Goal: Transaction & Acquisition: Purchase product/service

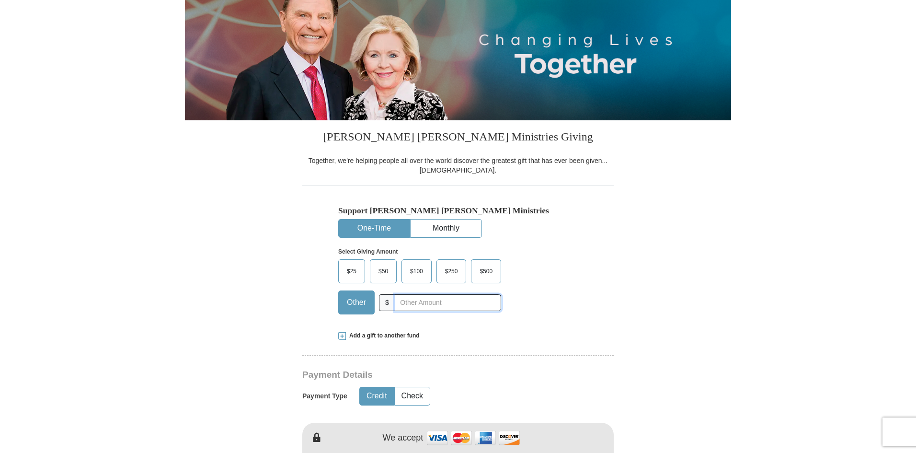
click at [438, 304] on input "text" at bounding box center [448, 302] width 106 height 17
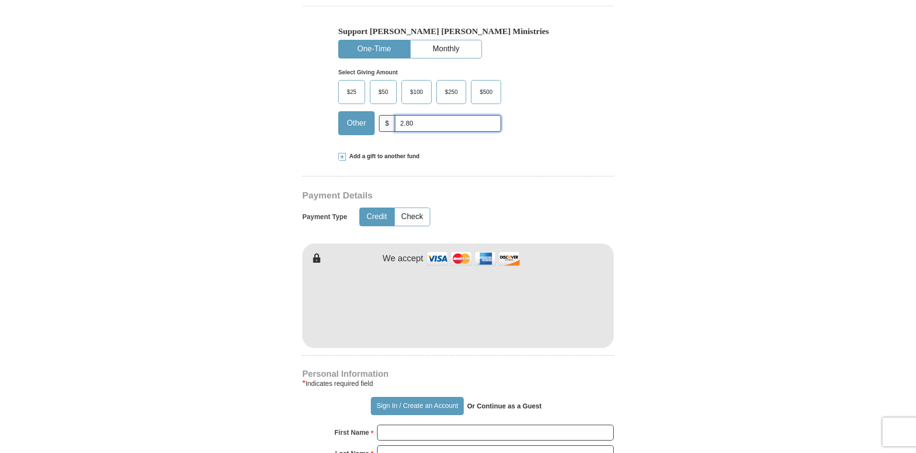
scroll to position [305, 0]
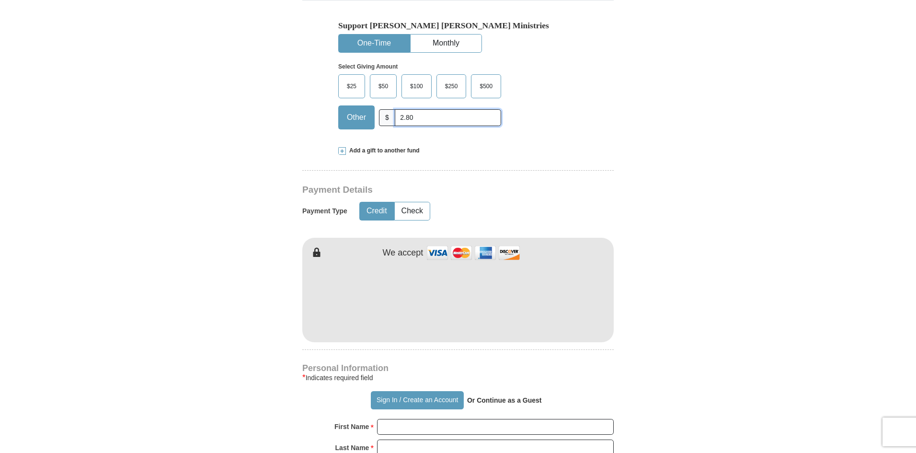
type input "2.80"
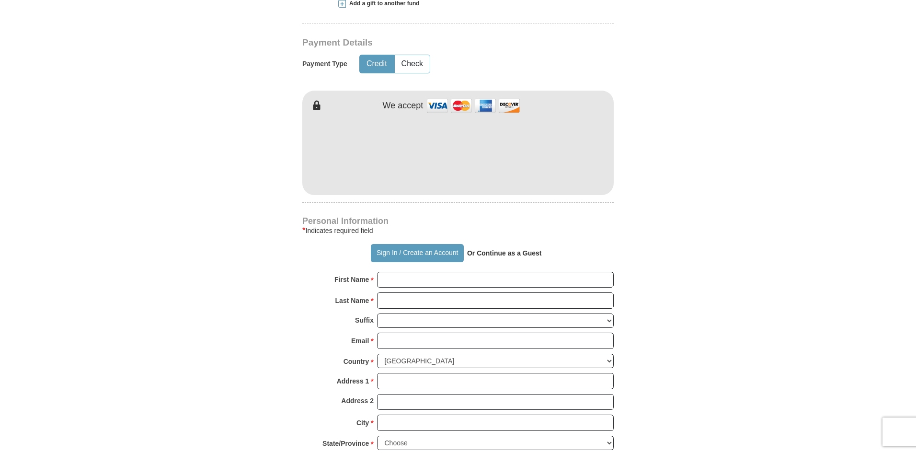
scroll to position [453, 0]
click at [437, 280] on input "First Name *" at bounding box center [495, 279] width 237 height 16
type input "[PERSON_NAME]"
click at [441, 303] on input "Last Name *" at bounding box center [495, 299] width 237 height 16
type input "[PERSON_NAME]"
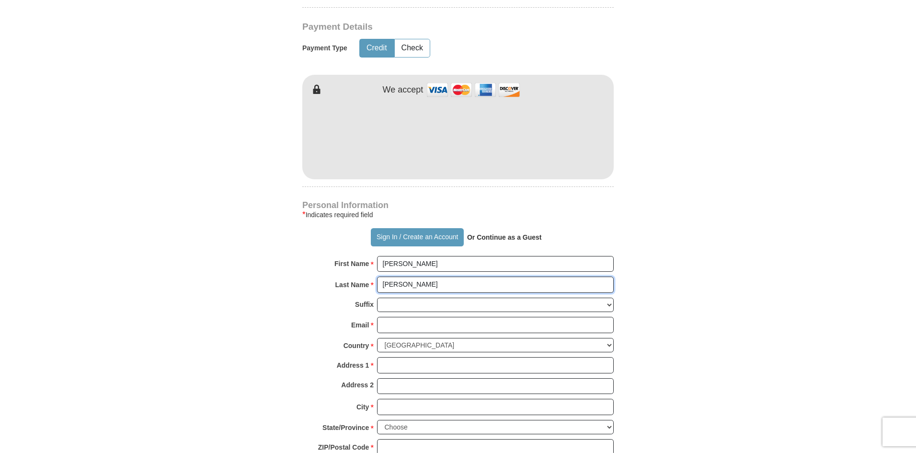
scroll to position [476, 0]
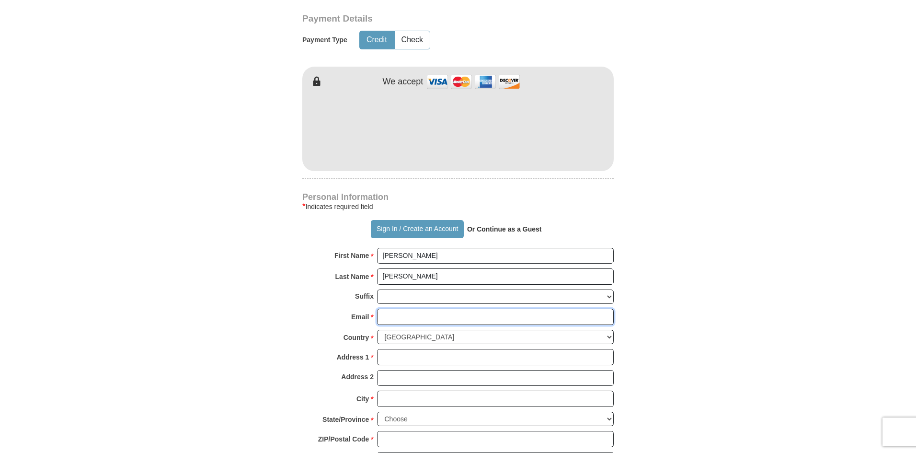
click at [440, 317] on input "Email *" at bounding box center [495, 316] width 237 height 16
type input "[EMAIL_ADDRESS][DOMAIN_NAME]"
type input "[GEOGRAPHIC_DATA]"
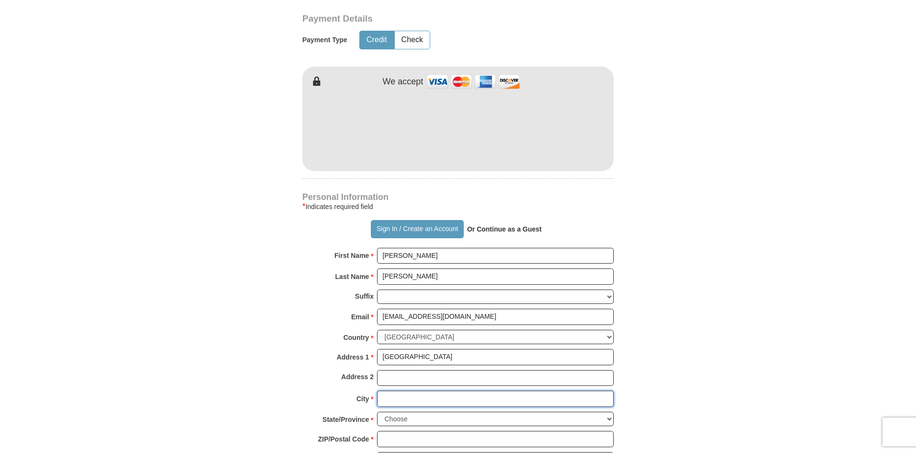
type input "CROFTON"
select select "MD"
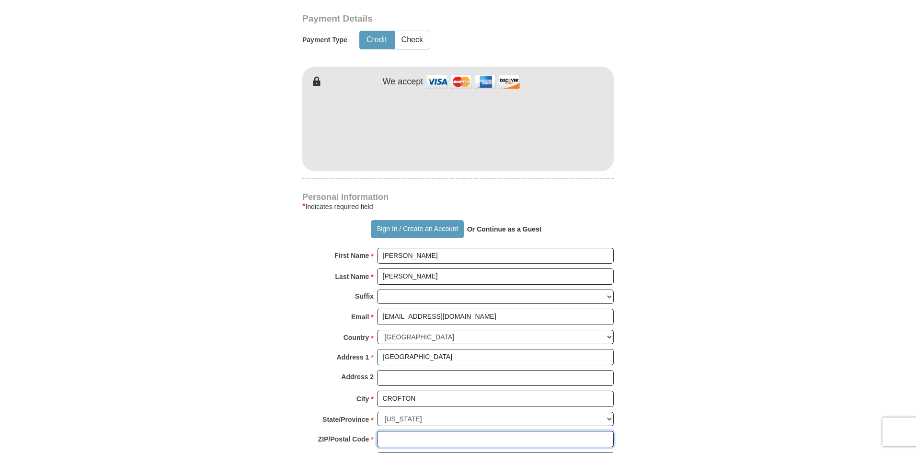
type input "211143270"
type input "3018580167"
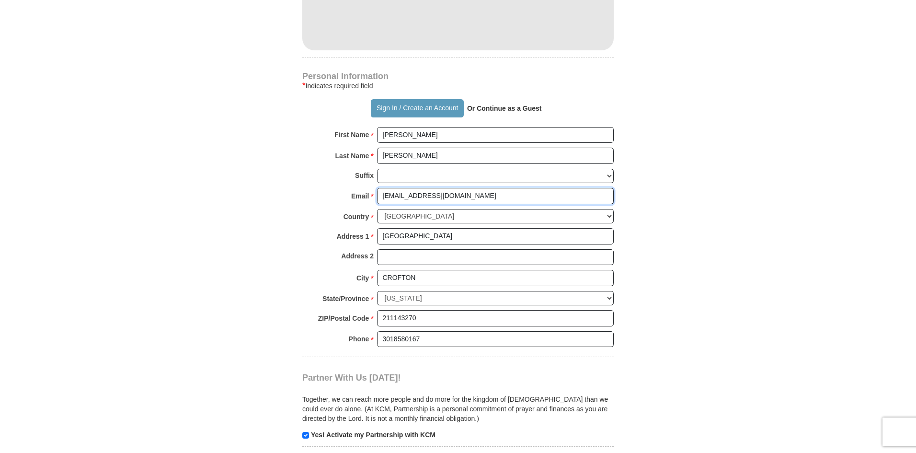
scroll to position [605, 0]
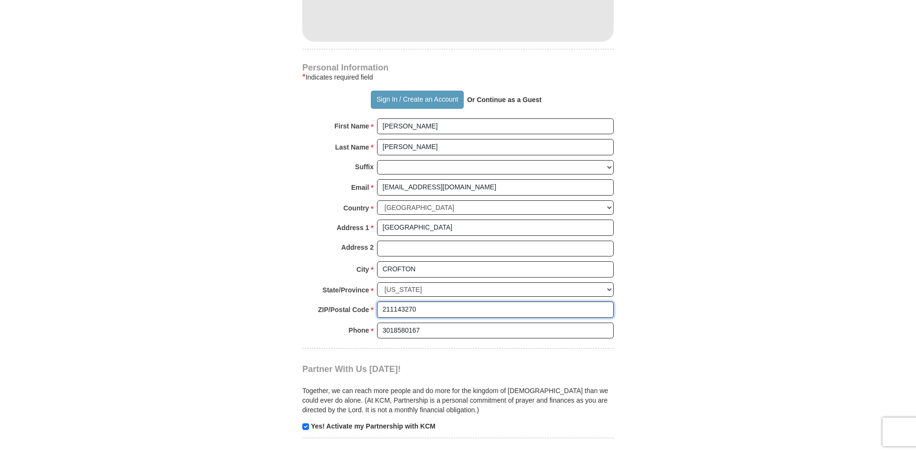
click at [457, 309] on input "211143270" at bounding box center [495, 309] width 237 height 16
type input "21114"
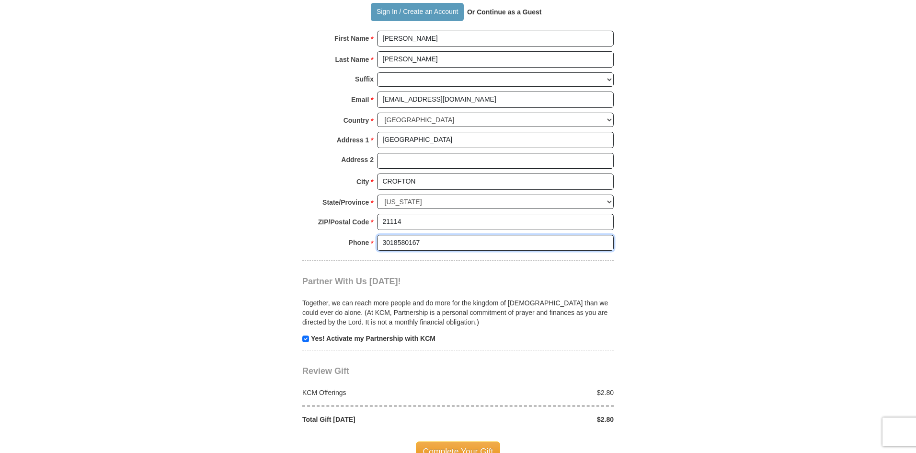
scroll to position [714, 0]
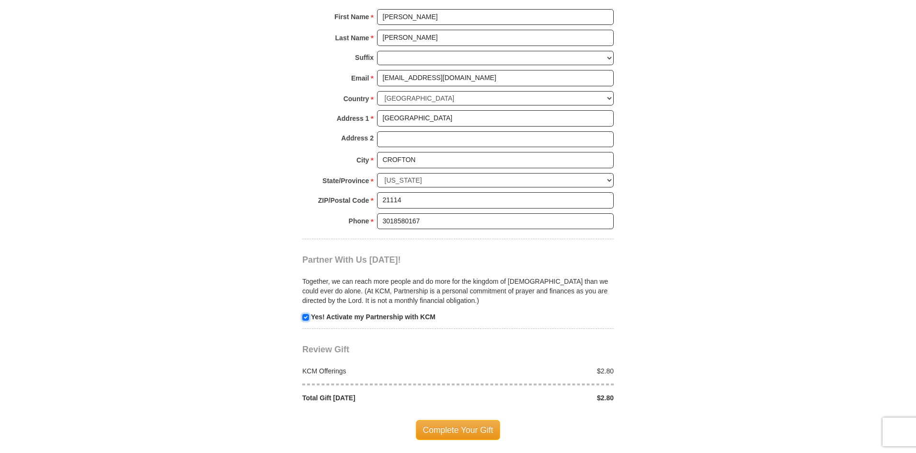
click at [306, 316] on input "checkbox" at bounding box center [305, 317] width 7 height 7
checkbox input "false"
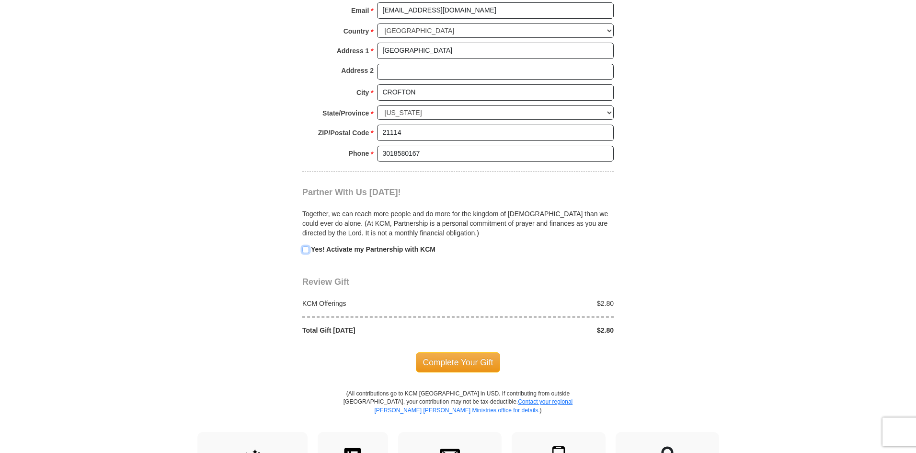
scroll to position [802, 0]
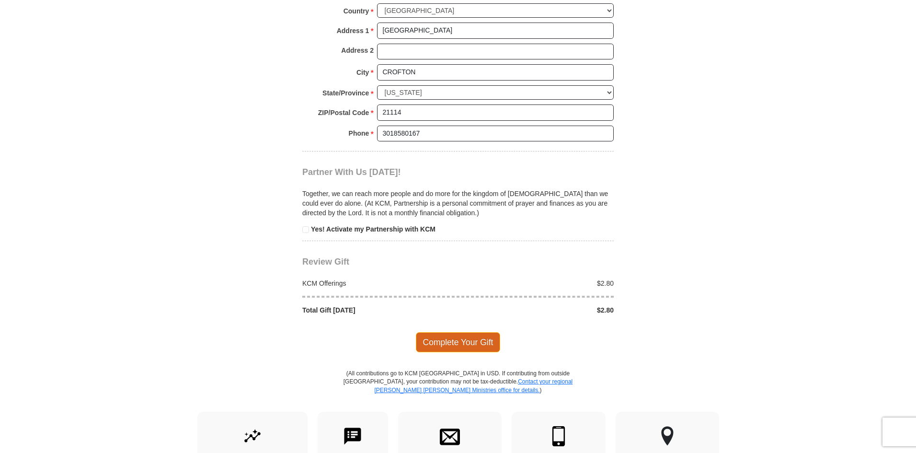
click at [467, 340] on span "Complete Your Gift" at bounding box center [458, 342] width 85 height 20
